Goal: Find specific page/section: Find specific page/section

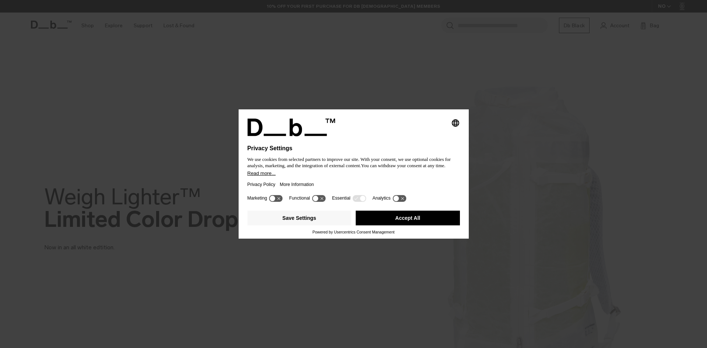
drag, startPoint x: 393, startPoint y: 217, endPoint x: 355, endPoint y: 198, distance: 42.3
click at [393, 217] on button "Accept All" at bounding box center [408, 218] width 104 height 15
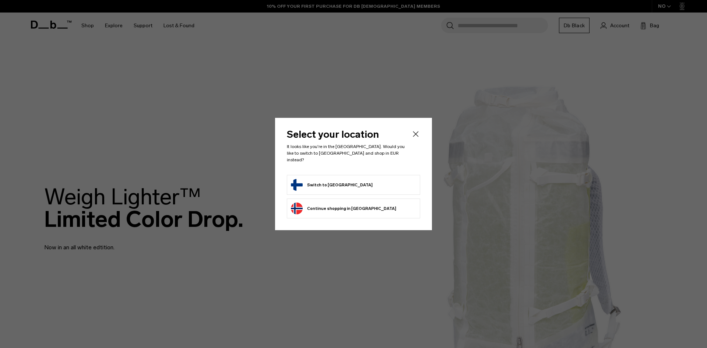
click at [330, 182] on button "Switch to Finland" at bounding box center [332, 185] width 82 height 12
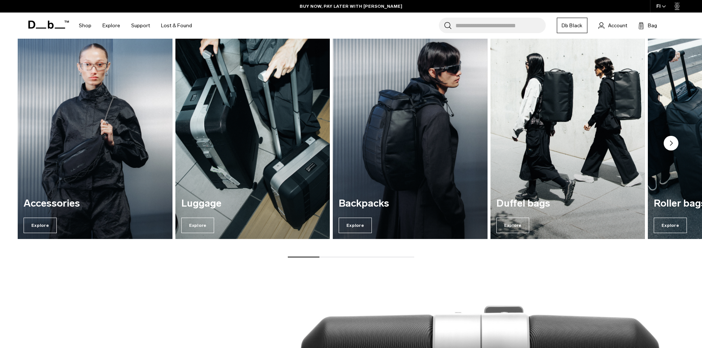
scroll to position [700, 0]
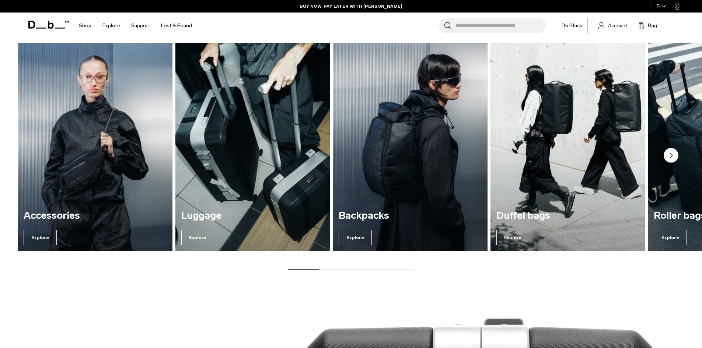
click at [668, 155] on circle "Next slide" at bounding box center [671, 155] width 15 height 15
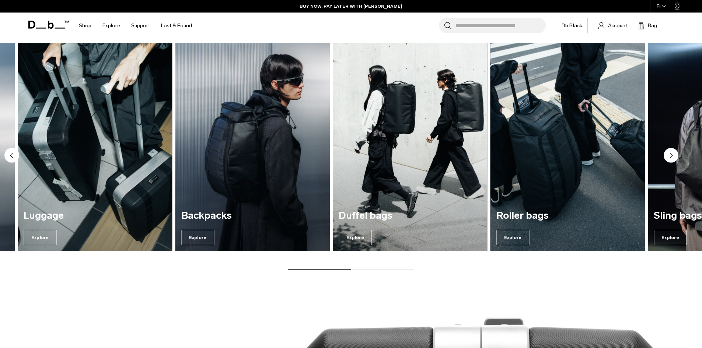
click at [668, 155] on circle "Next slide" at bounding box center [671, 155] width 15 height 15
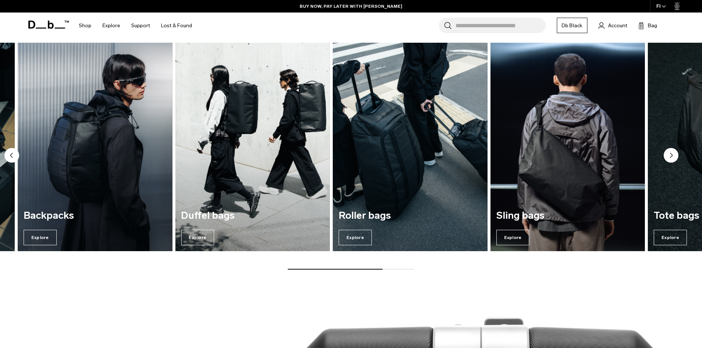
click at [668, 155] on circle "Next slide" at bounding box center [671, 155] width 15 height 15
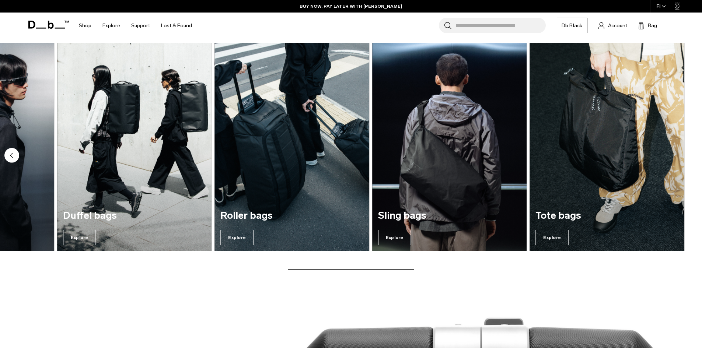
click at [668, 155] on img "7 / 7" at bounding box center [606, 147] width 155 height 209
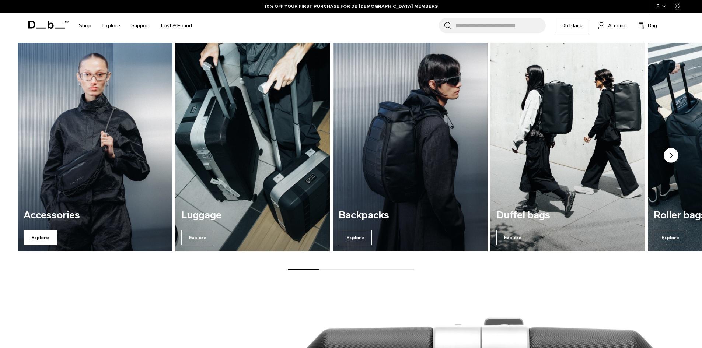
click at [52, 236] on span "Explore" at bounding box center [40, 237] width 33 height 15
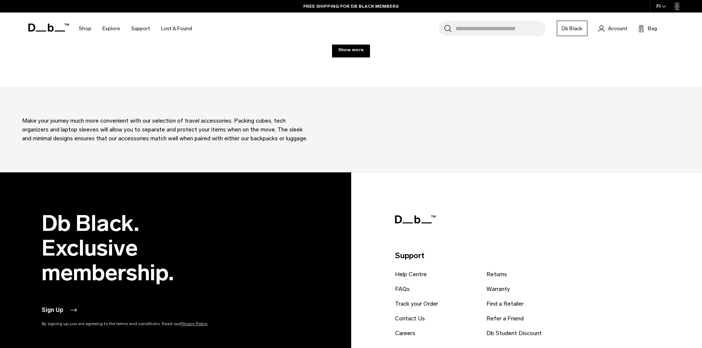
scroll to position [2864, 0]
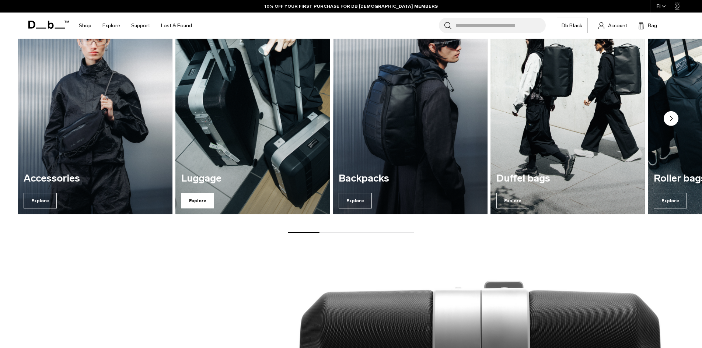
click at [186, 197] on span "Explore" at bounding box center [197, 200] width 33 height 15
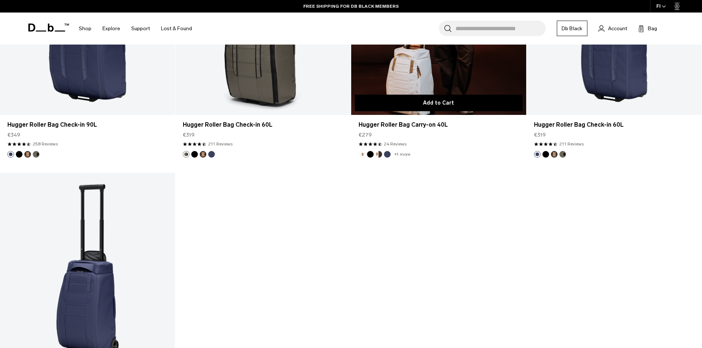
scroll to position [3206, 0]
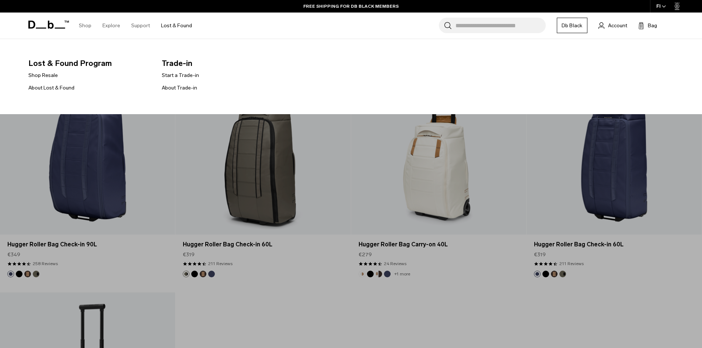
click at [168, 27] on link "Lost & Found" at bounding box center [176, 26] width 31 height 26
